Goal: Information Seeking & Learning: Compare options

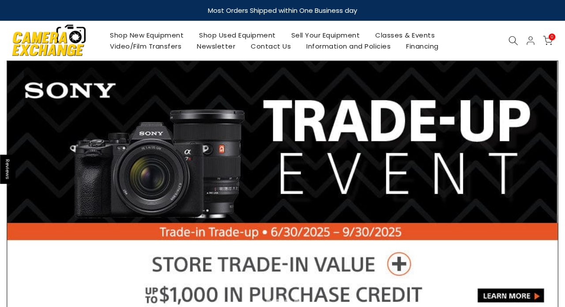
click at [248, 35] on link "Shop Used Equipment" at bounding box center [238, 35] width 92 height 11
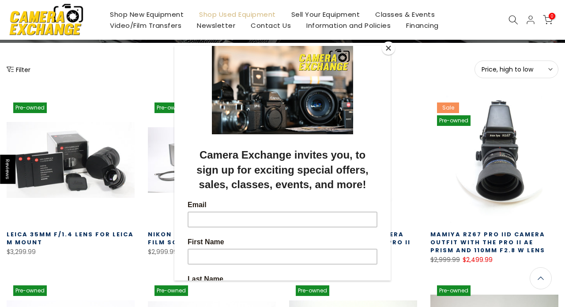
click at [389, 50] on button "Close" at bounding box center [388, 47] width 13 height 13
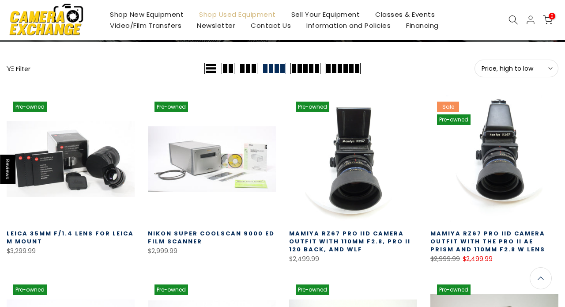
click at [23, 68] on button "Filter" at bounding box center [19, 68] width 24 height 9
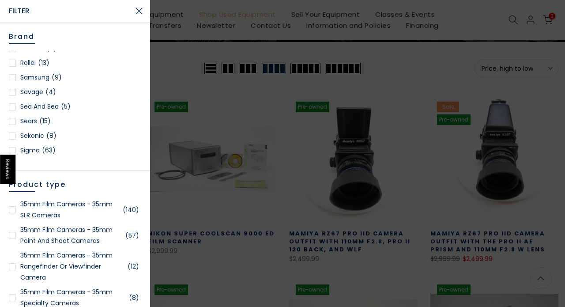
scroll to position [1029, 0]
click at [17, 89] on link "Rollei (13)" at bounding box center [75, 90] width 132 height 11
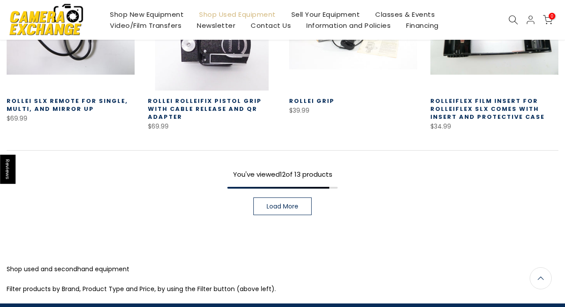
scroll to position [635, 0]
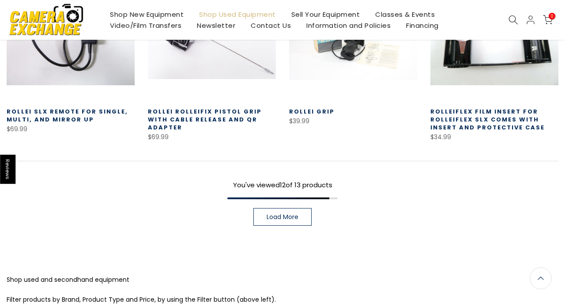
click at [286, 214] on span "Load More" at bounding box center [283, 217] width 32 height 6
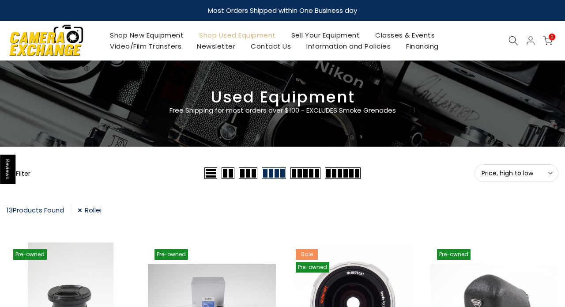
click at [25, 172] on button "Filter" at bounding box center [19, 173] width 24 height 9
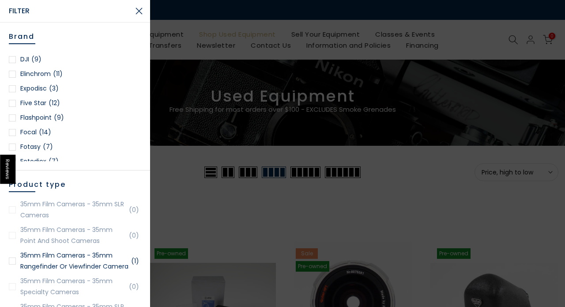
scroll to position [319, 0]
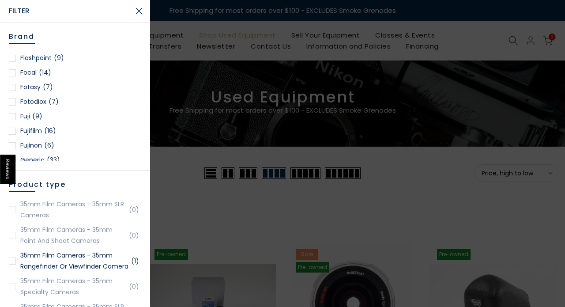
click at [12, 118] on div at bounding box center [12, 116] width 7 height 7
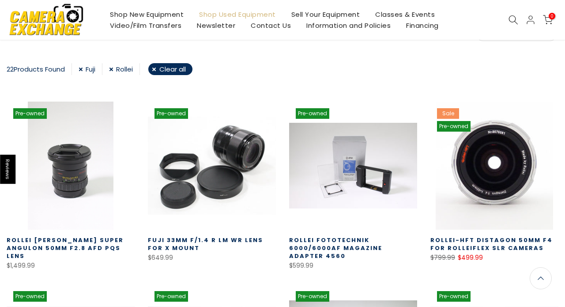
scroll to position [6, 0]
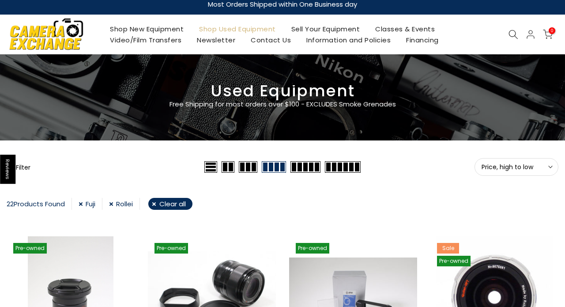
click at [24, 163] on button "Filter" at bounding box center [19, 166] width 24 height 9
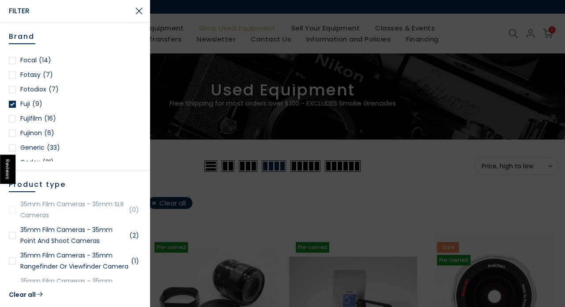
scroll to position [340, 0]
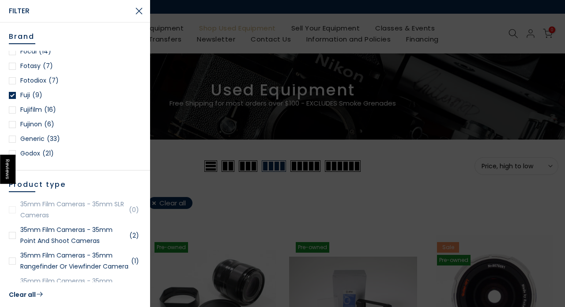
click at [11, 111] on div at bounding box center [12, 109] width 7 height 7
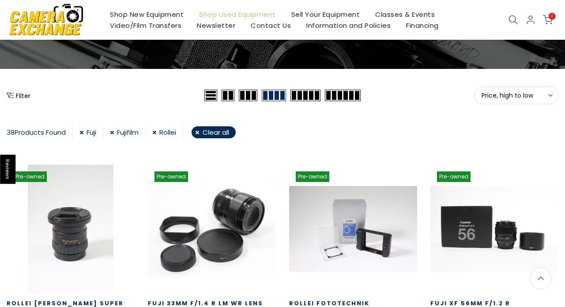
scroll to position [76, 0]
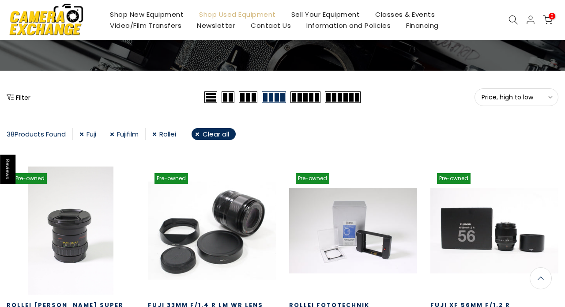
click at [15, 97] on button "Filter" at bounding box center [19, 97] width 24 height 9
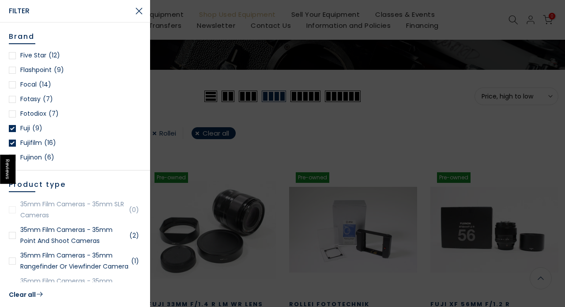
scroll to position [342, 0]
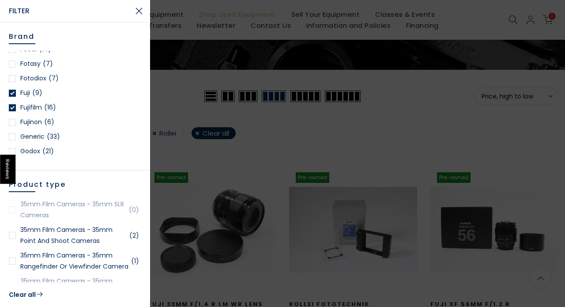
click at [26, 121] on link "Fujinon (6)" at bounding box center [75, 122] width 132 height 11
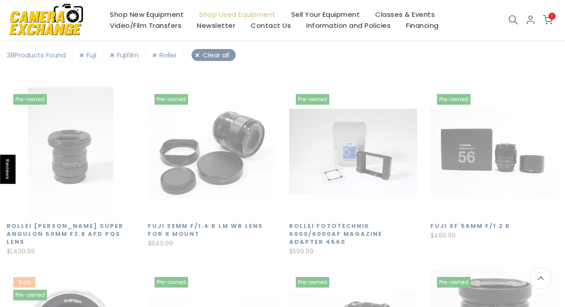
scroll to position [154, 0]
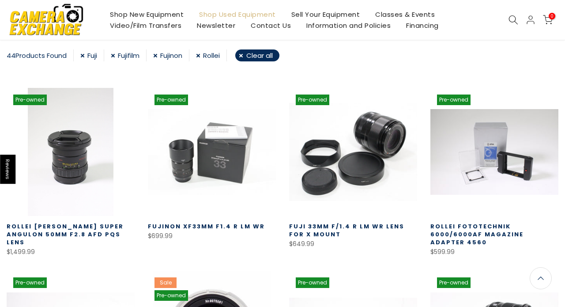
click at [202, 56] on link "Rollei" at bounding box center [211, 55] width 31 height 12
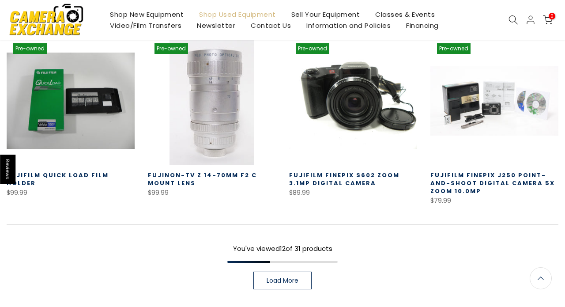
scroll to position [570, 0]
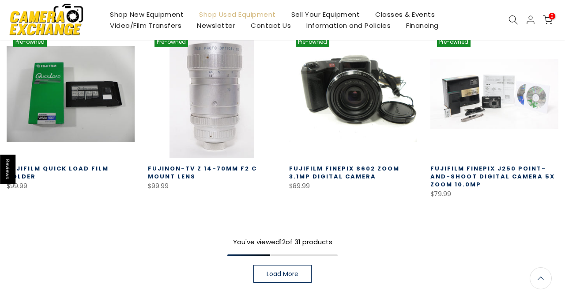
click at [279, 265] on link "Load More" at bounding box center [282, 274] width 58 height 18
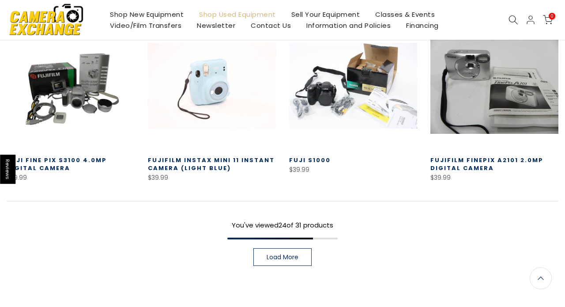
scroll to position [1121, 0]
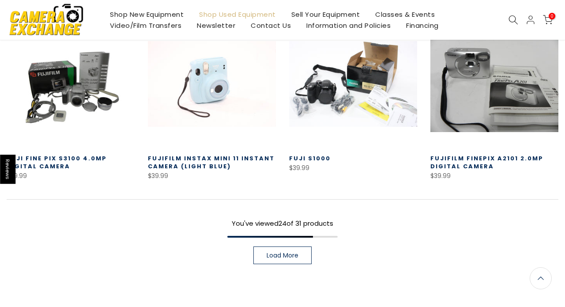
click at [287, 252] on span "Load More" at bounding box center [283, 255] width 32 height 6
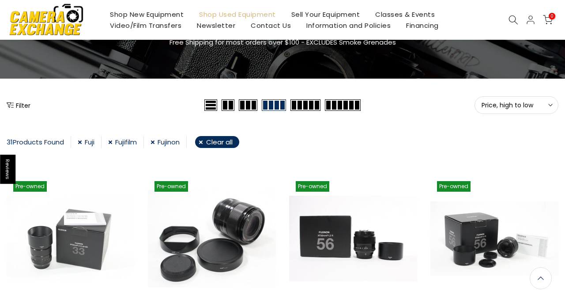
scroll to position [68, 0]
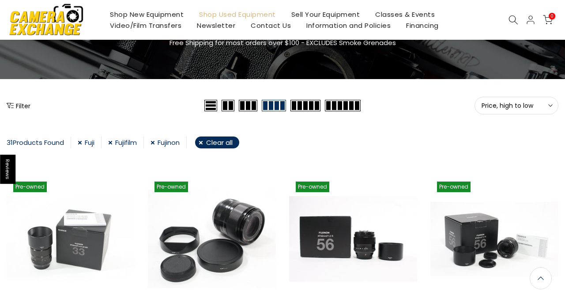
click at [147, 16] on link "Shop New Equipment" at bounding box center [146, 14] width 89 height 11
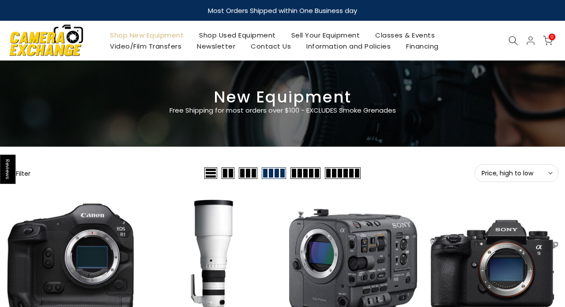
click at [24, 171] on button "Filter" at bounding box center [19, 173] width 24 height 9
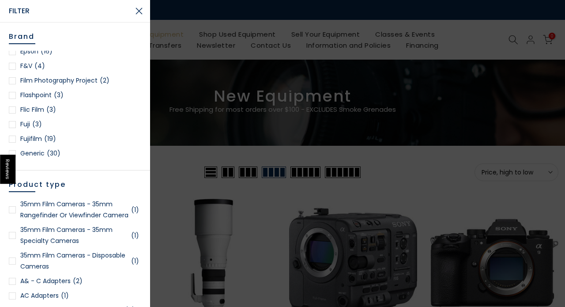
scroll to position [254, 0]
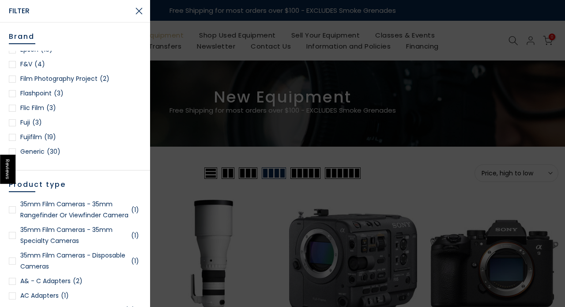
click at [11, 135] on div at bounding box center [12, 137] width 7 height 7
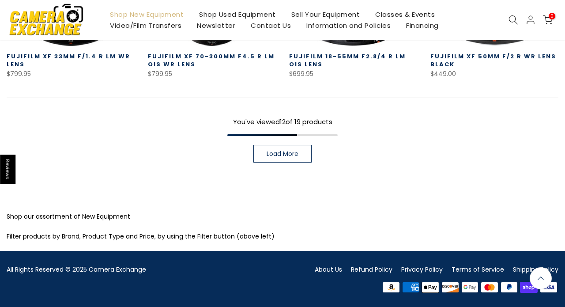
scroll to position [682, 0]
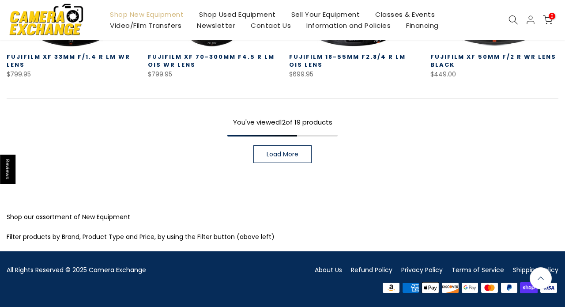
click at [293, 157] on link "Load More" at bounding box center [282, 154] width 58 height 18
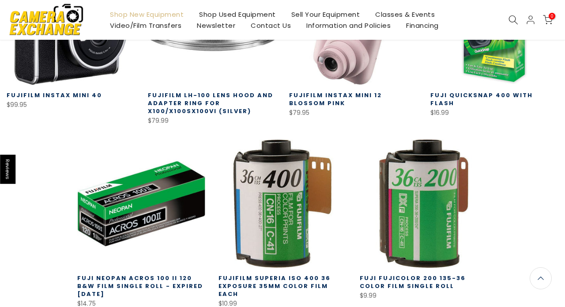
scroll to position [819, 0]
